Goal: Browse casually: Explore the website without a specific task or goal

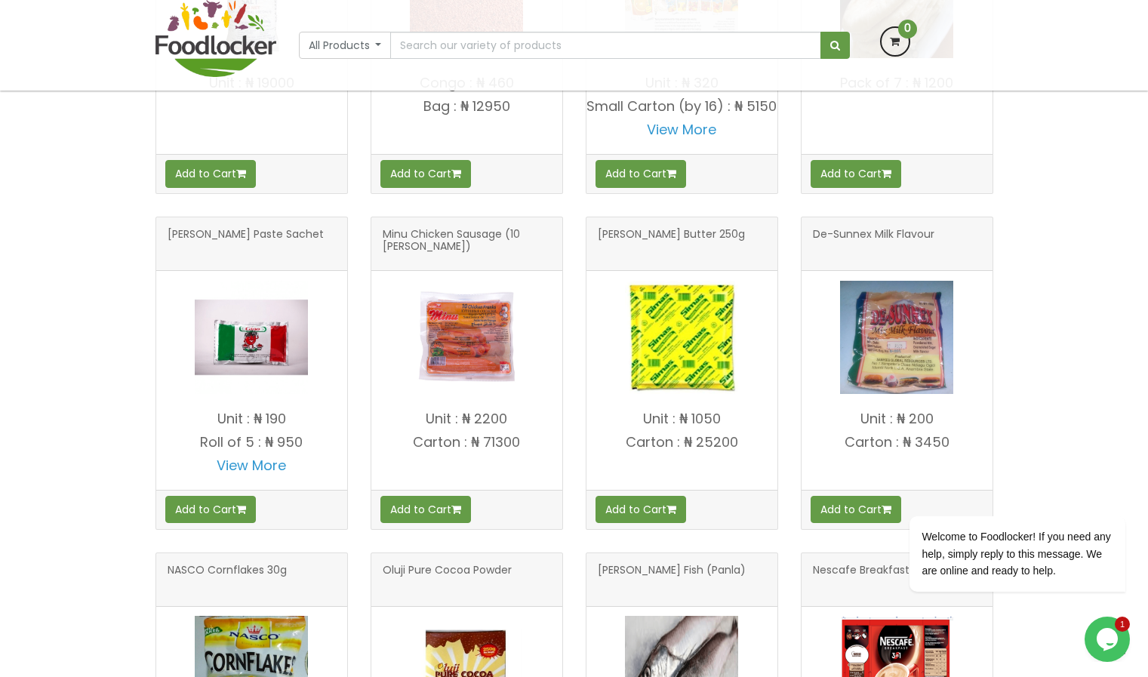
scroll to position [767, 0]
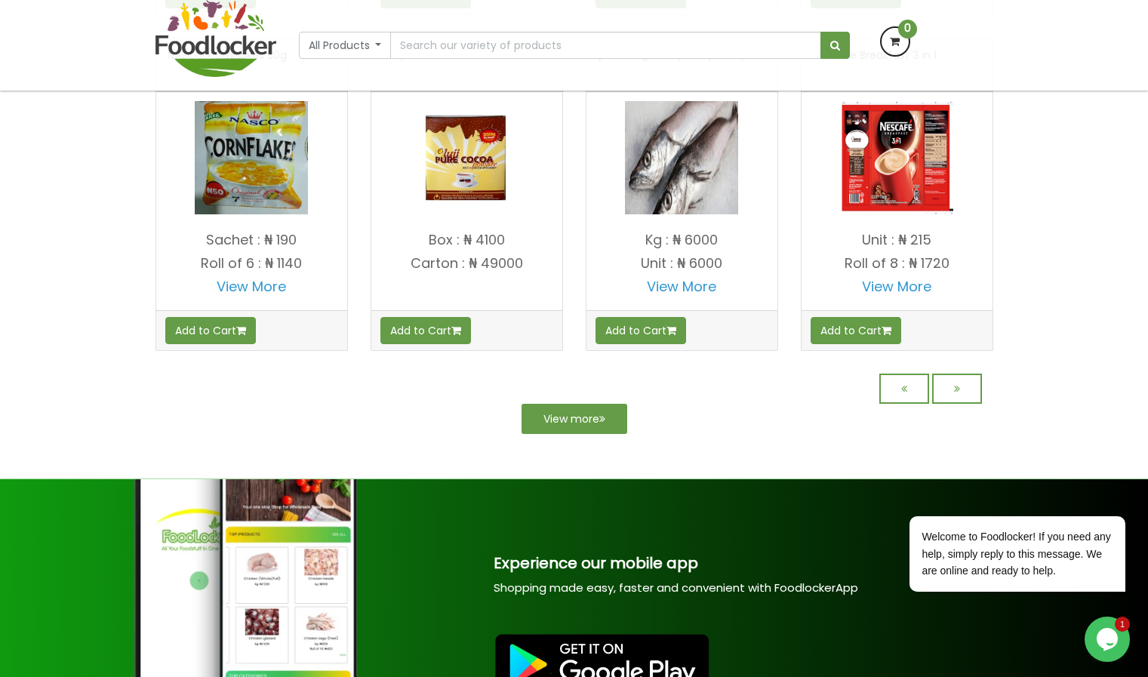
scroll to position [1273, 0]
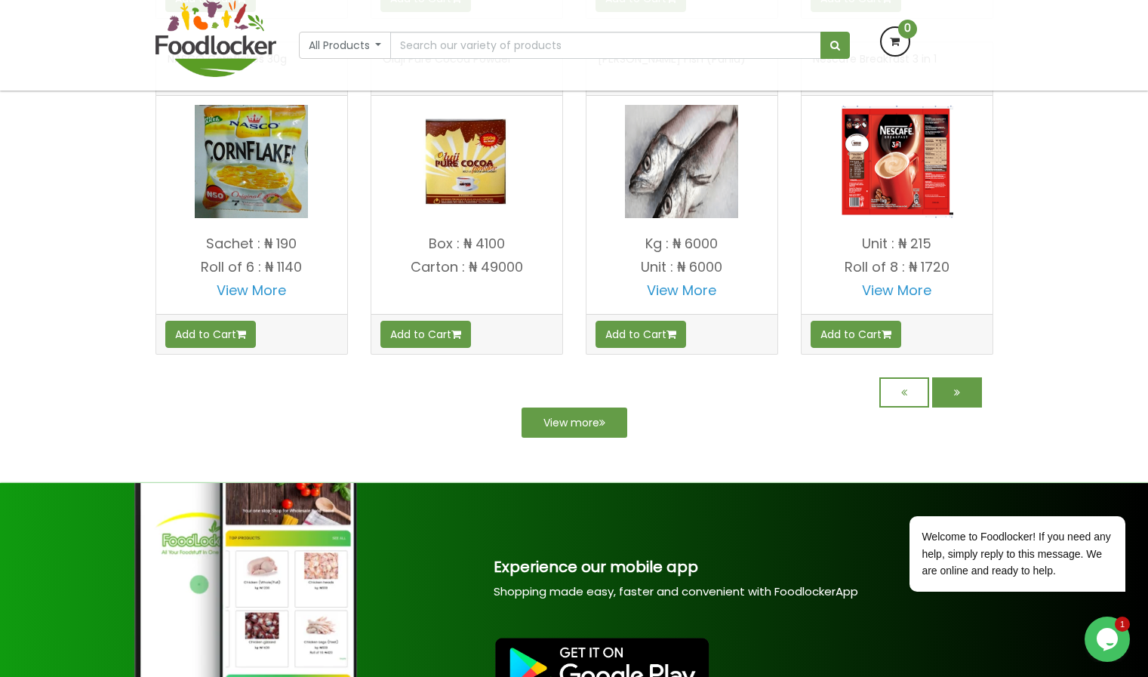
click at [951, 405] on link at bounding box center [957, 392] width 50 height 30
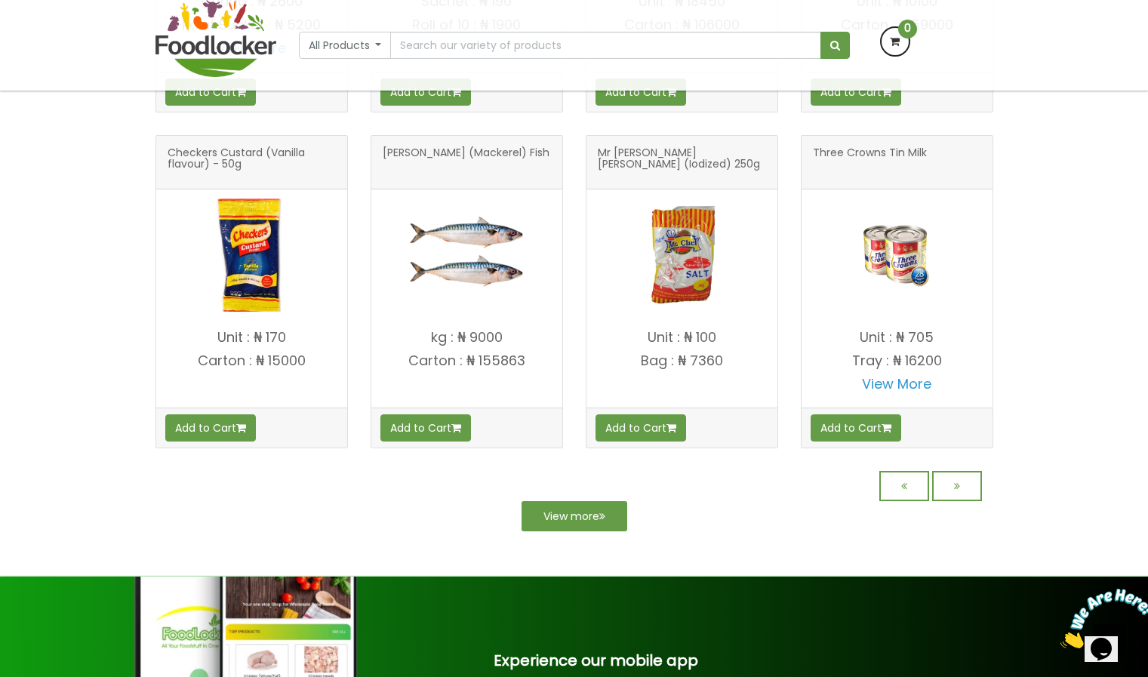
scroll to position [1184, 0]
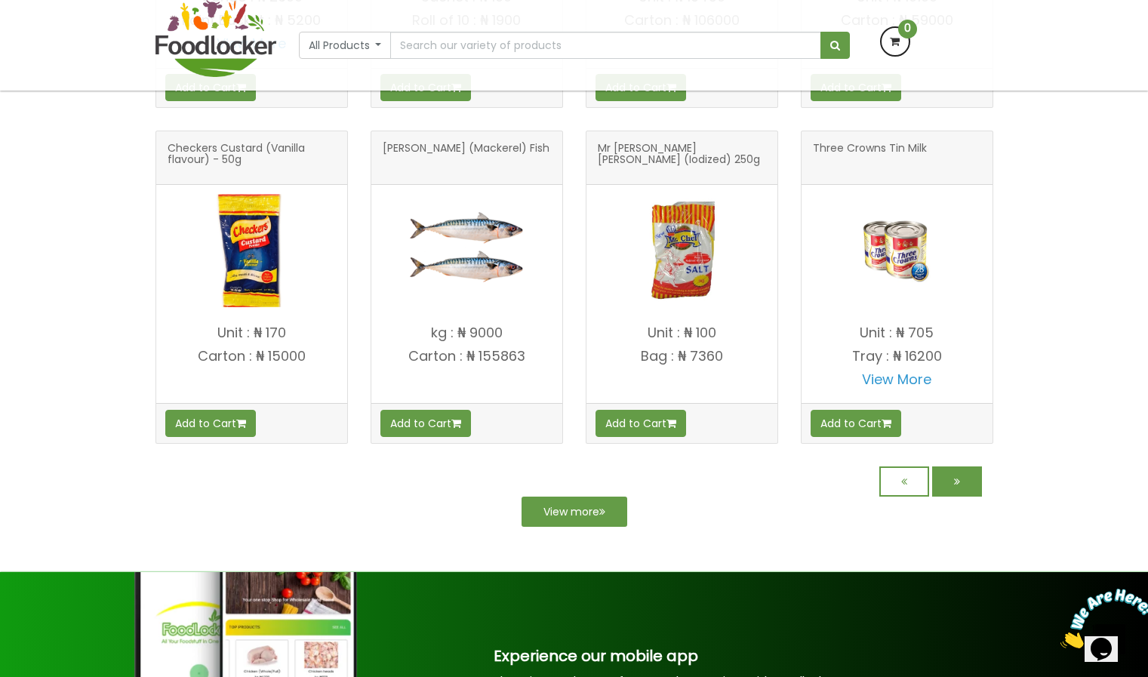
click at [951, 482] on link at bounding box center [957, 482] width 50 height 30
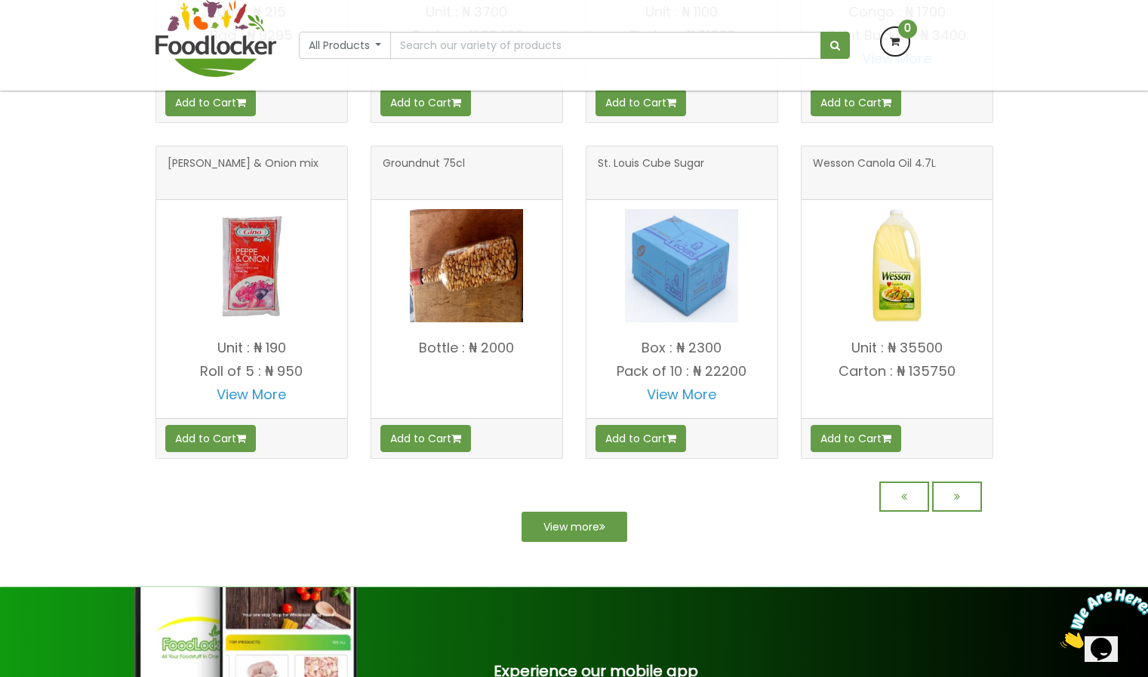
scroll to position [1190, 0]
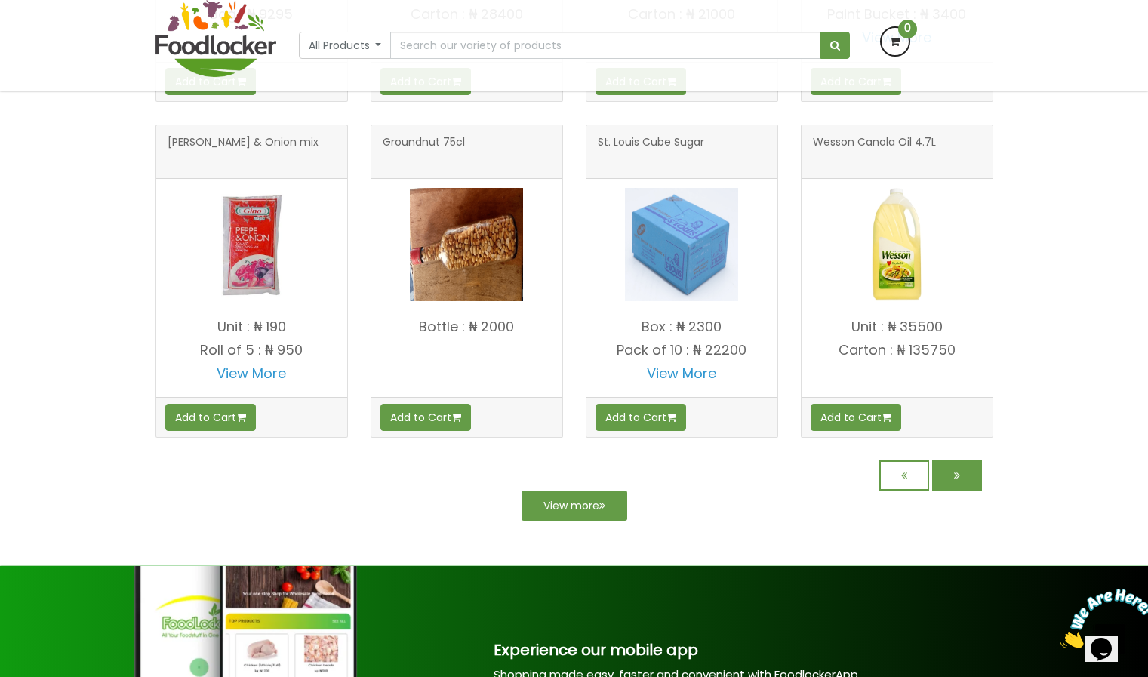
click at [958, 475] on icon at bounding box center [957, 475] width 6 height 11
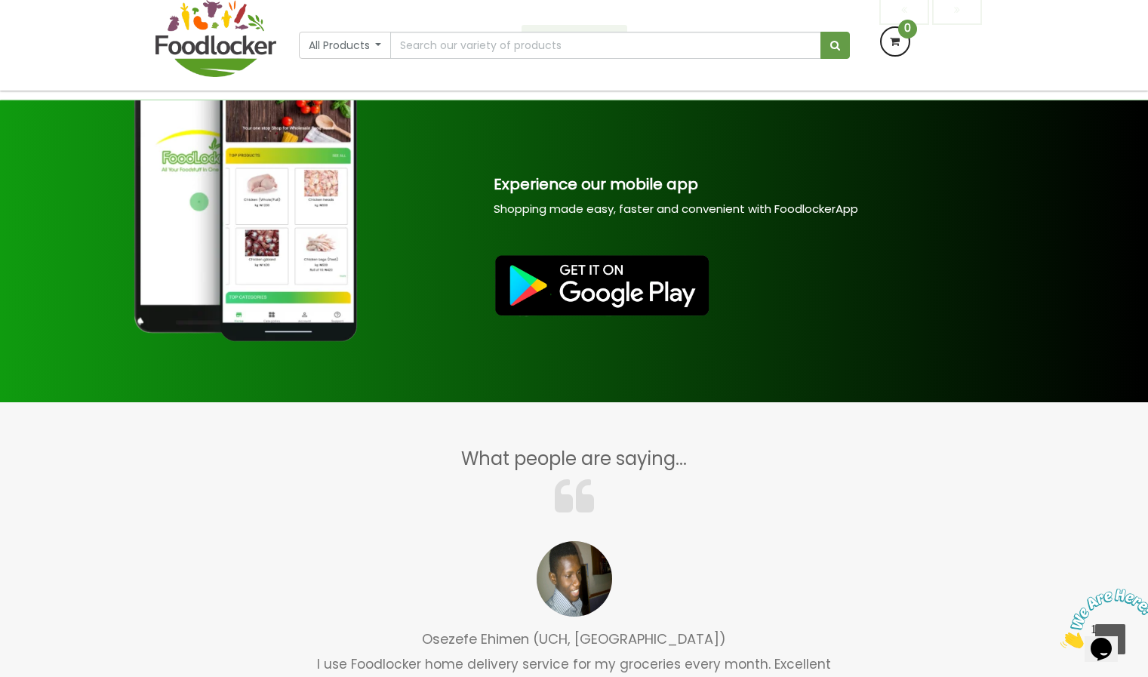
scroll to position [1064, 0]
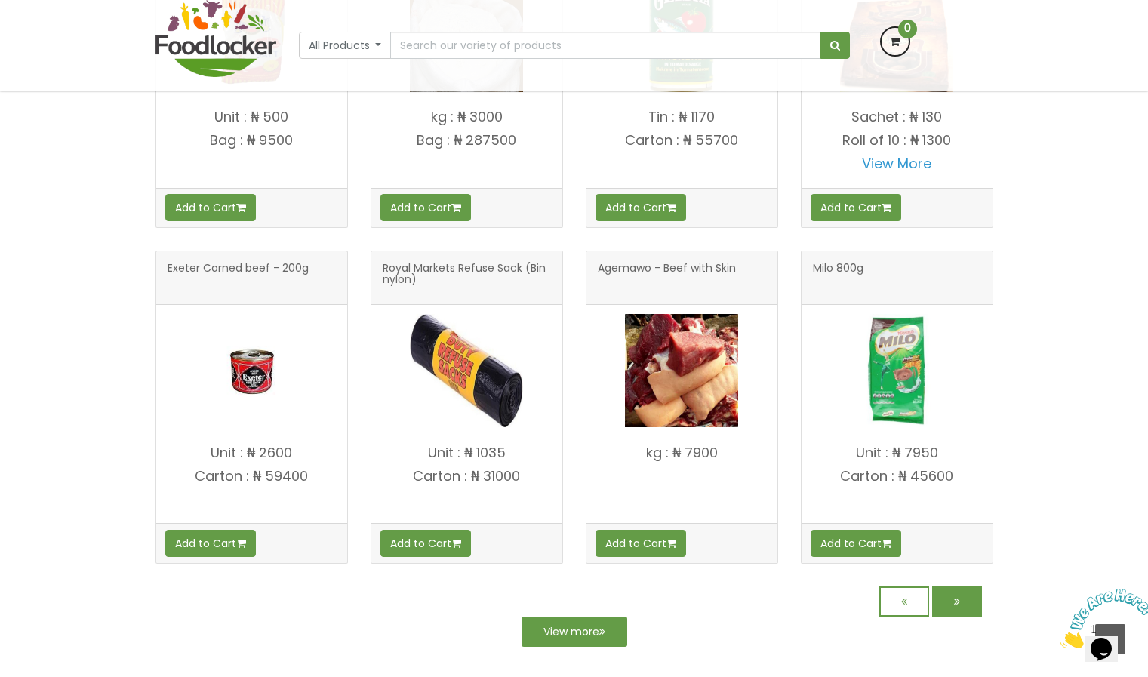
click at [956, 605] on icon at bounding box center [957, 601] width 6 height 11
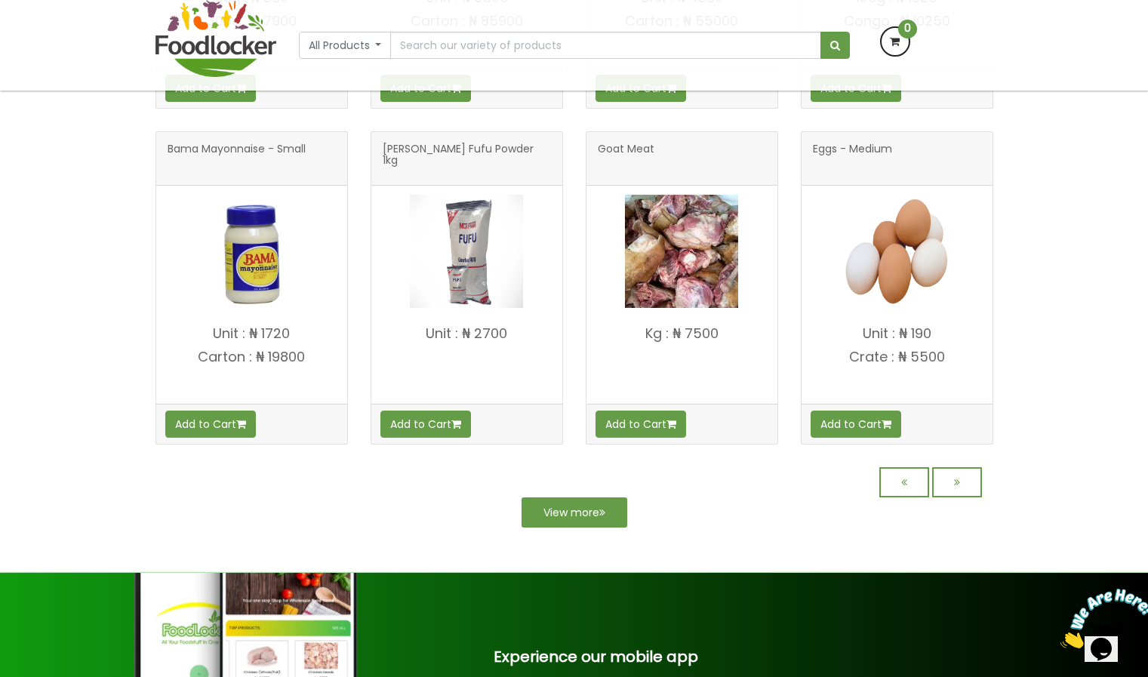
scroll to position [1064, 0]
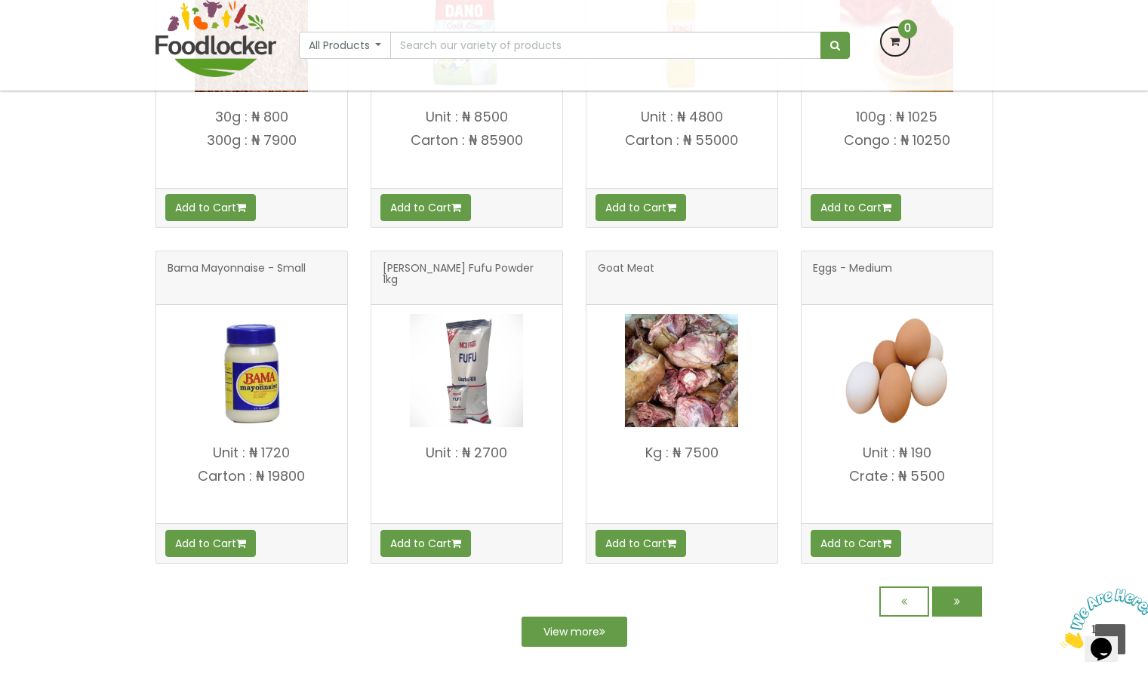
click at [959, 595] on link at bounding box center [957, 602] width 50 height 30
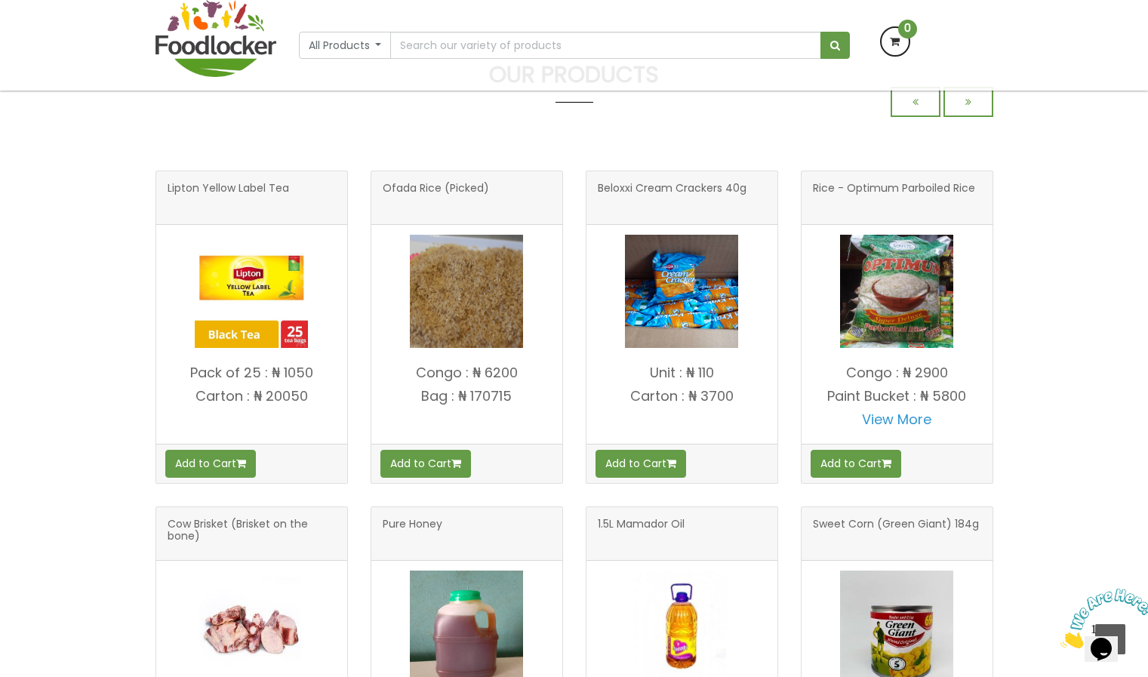
scroll to position [1064, 0]
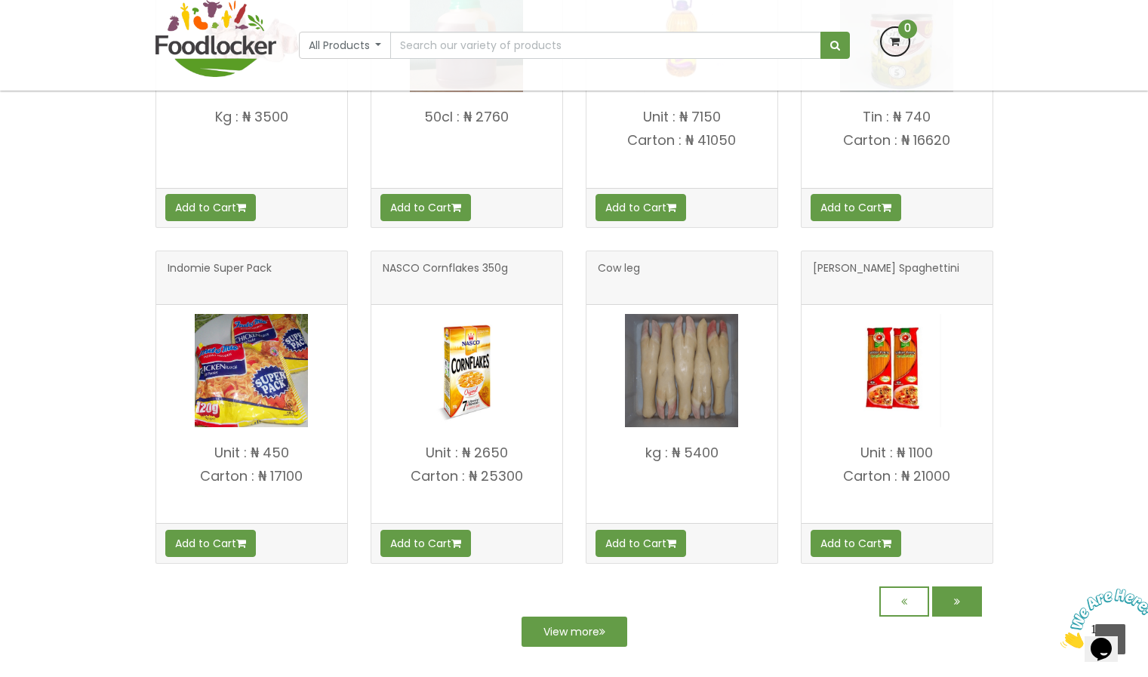
click at [951, 599] on link at bounding box center [957, 602] width 50 height 30
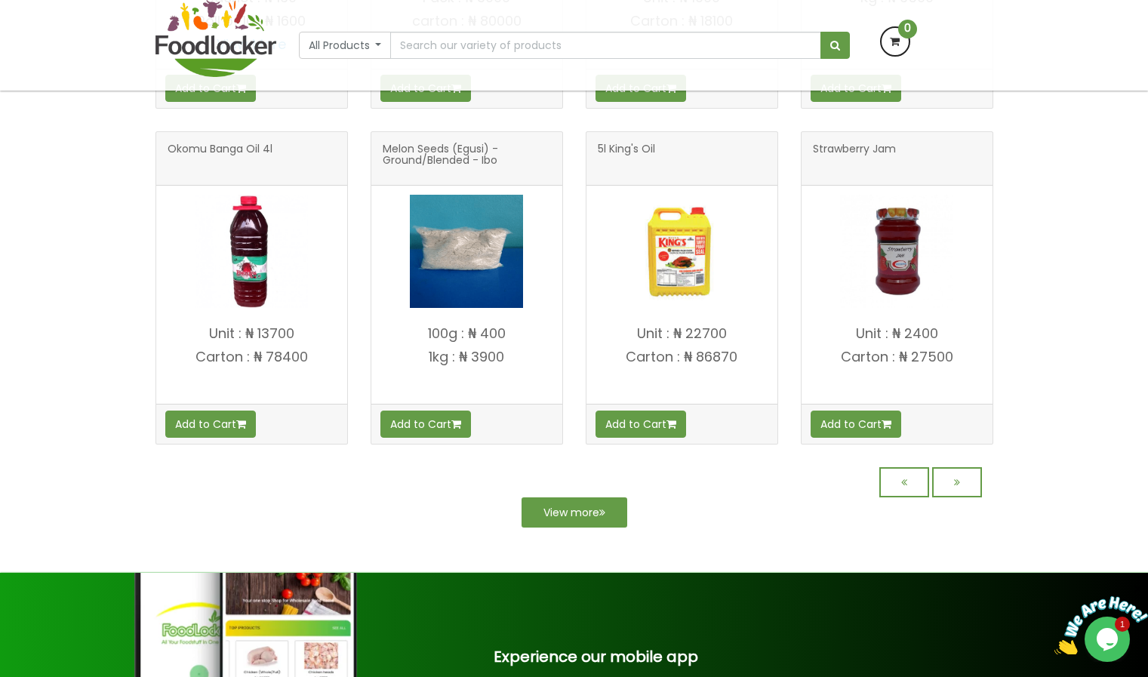
scroll to position [1064, 0]
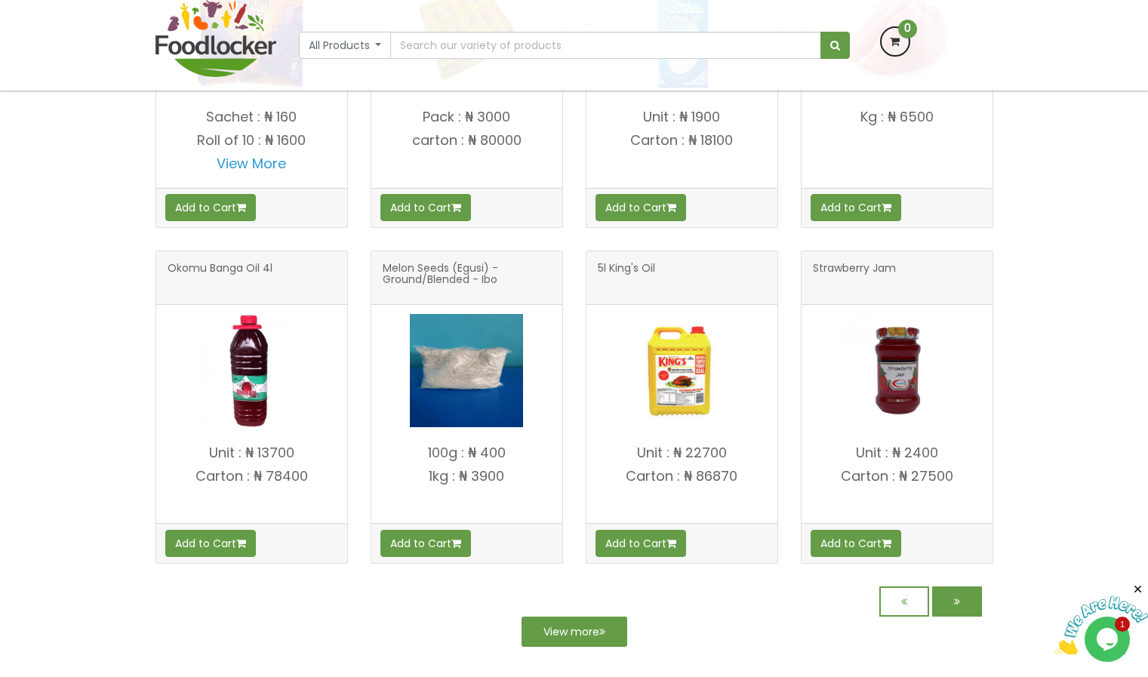
click at [956, 601] on icon at bounding box center [957, 601] width 6 height 11
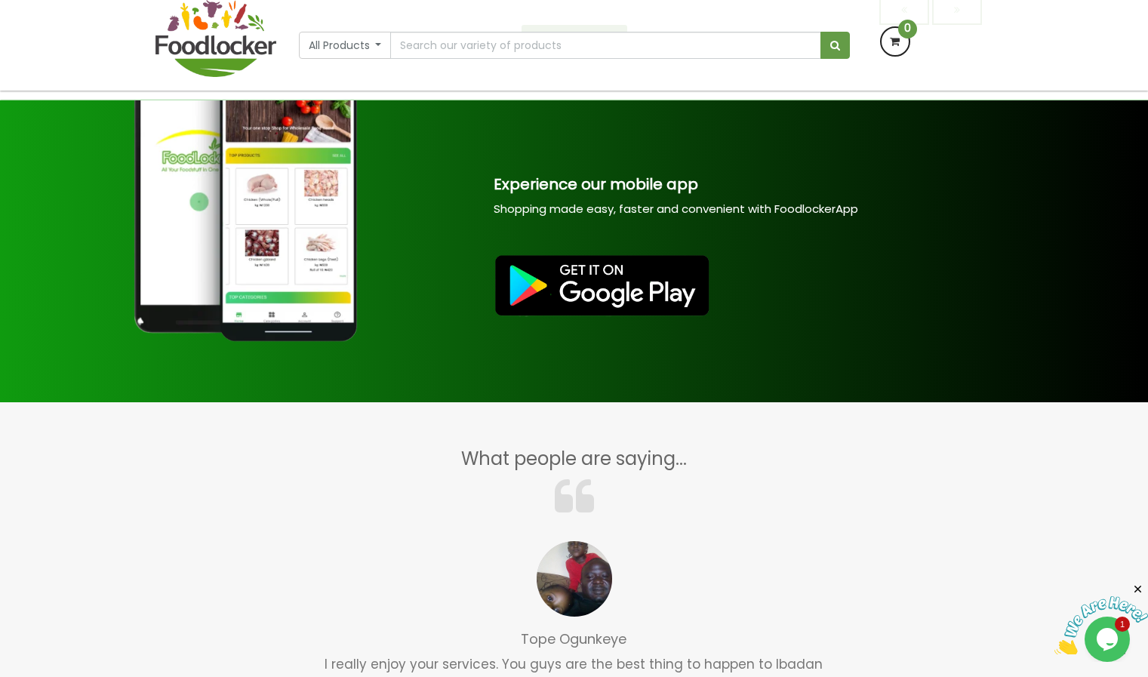
scroll to position [1064, 0]
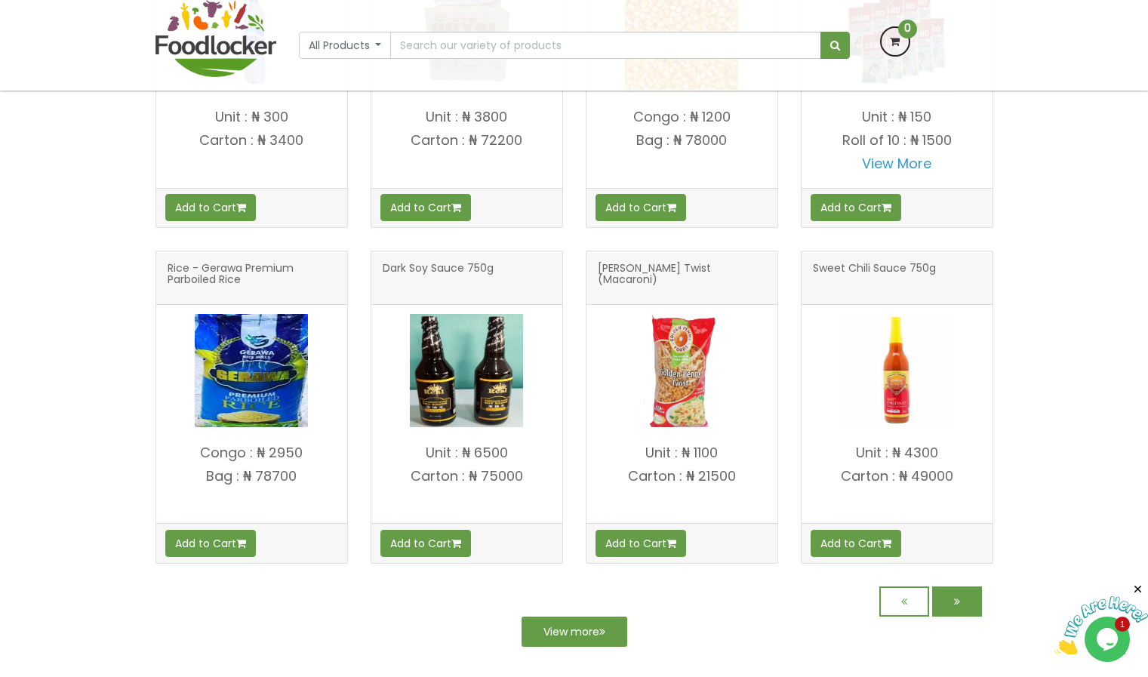
click at [973, 597] on link at bounding box center [957, 602] width 50 height 30
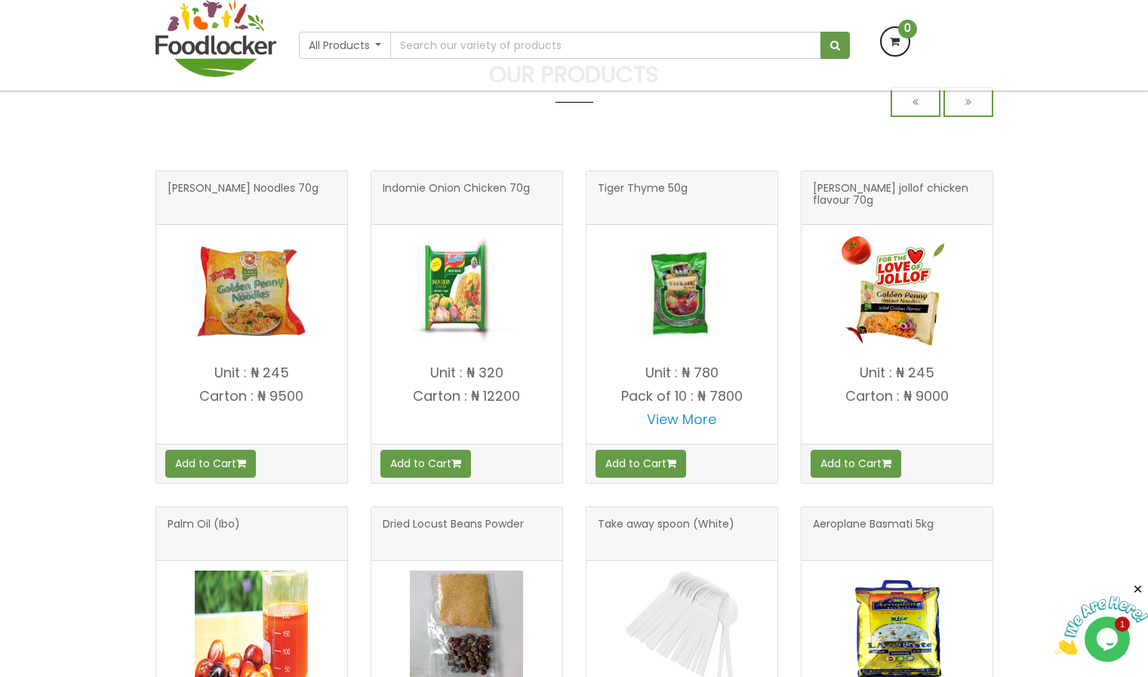
scroll to position [1064, 0]
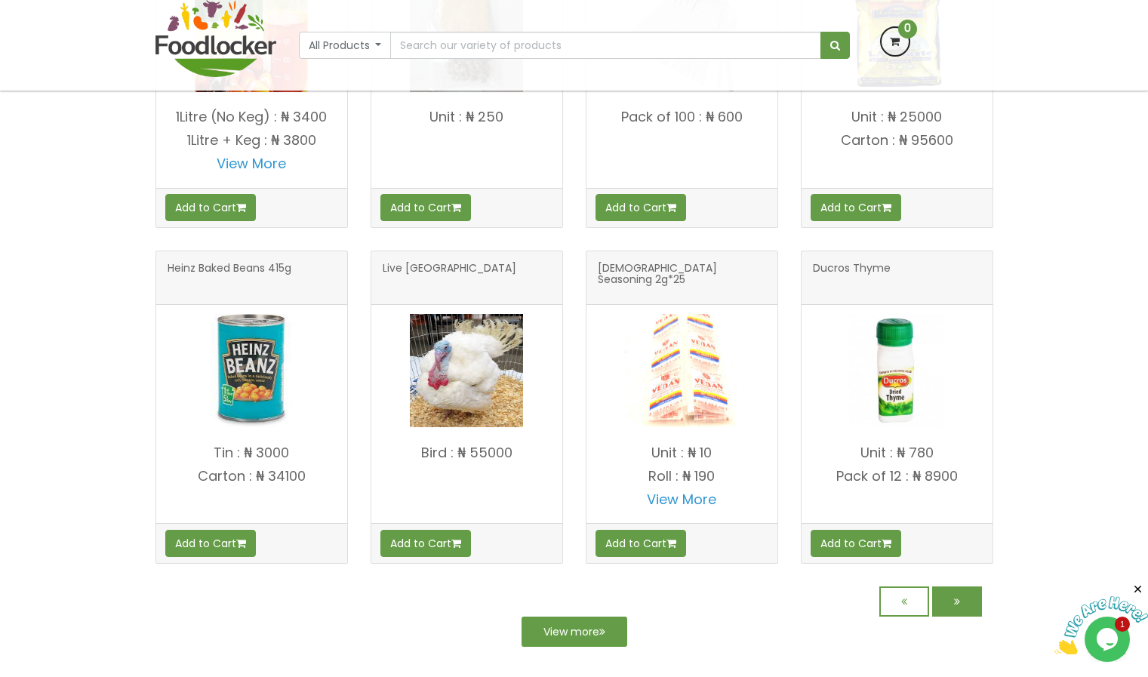
click at [966, 597] on link at bounding box center [957, 602] width 50 height 30
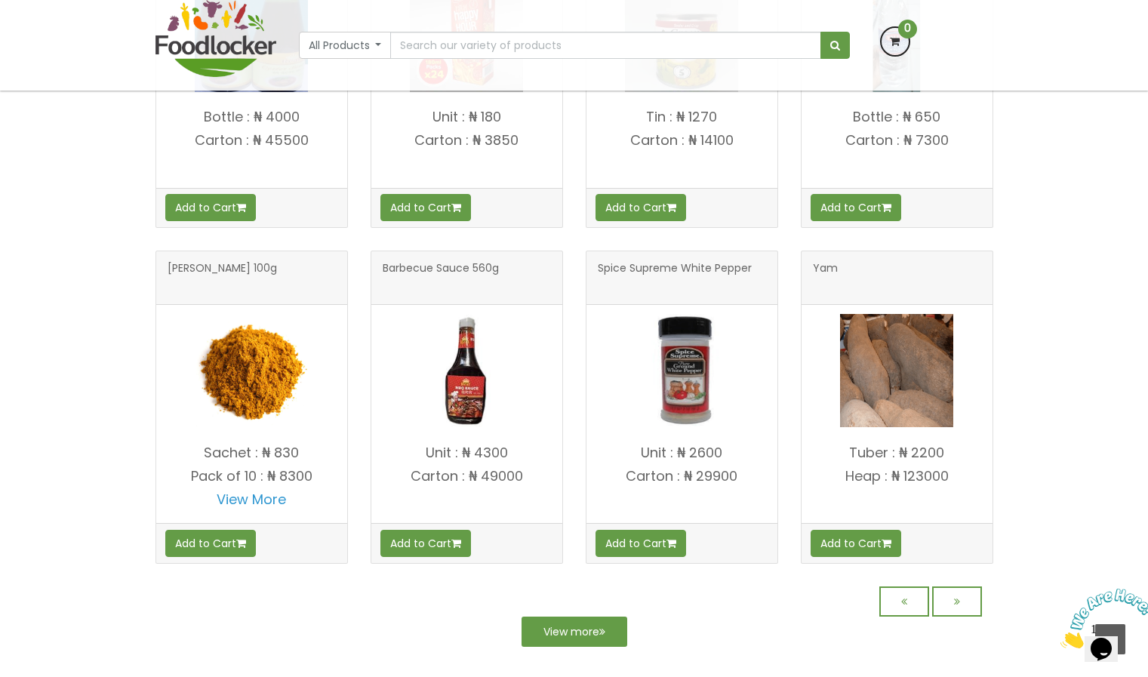
scroll to position [1064, 0]
click at [959, 596] on icon at bounding box center [957, 601] width 6 height 11
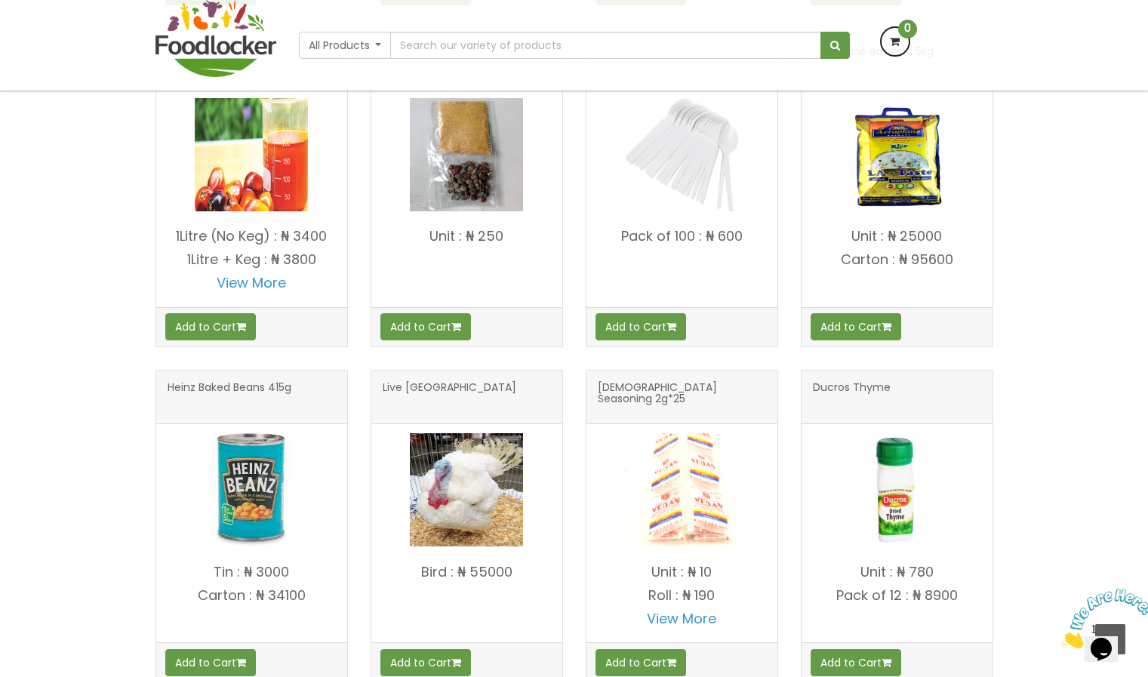
scroll to position [945, 0]
